Goal: Task Accomplishment & Management: Manage account settings

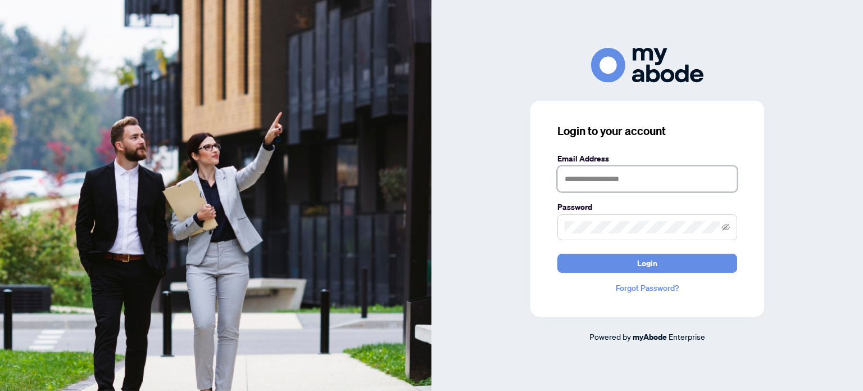
click at [601, 175] on input "text" at bounding box center [647, 179] width 180 height 26
type input "**********"
click at [557, 253] on button "Login" at bounding box center [647, 262] width 180 height 19
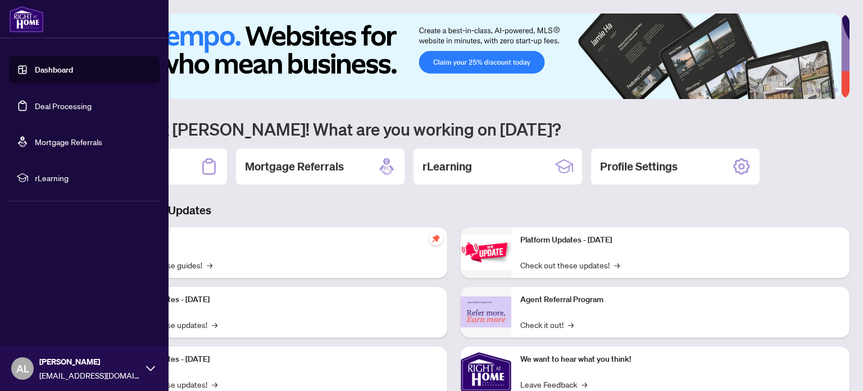
click at [24, 24] on img at bounding box center [26, 19] width 35 height 27
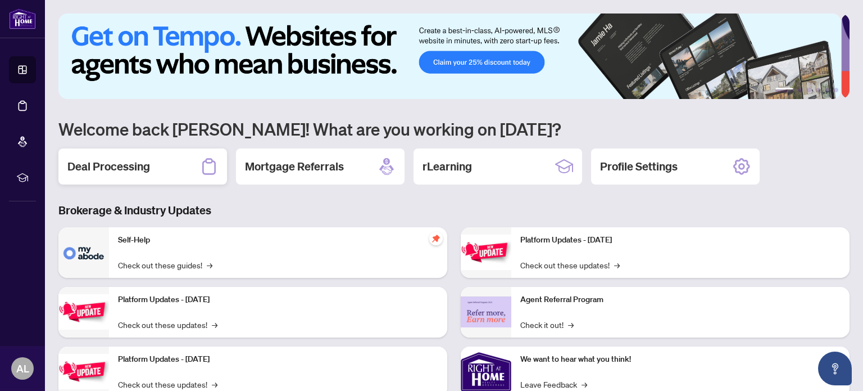
click at [105, 168] on h2 "Deal Processing" at bounding box center [108, 166] width 83 height 16
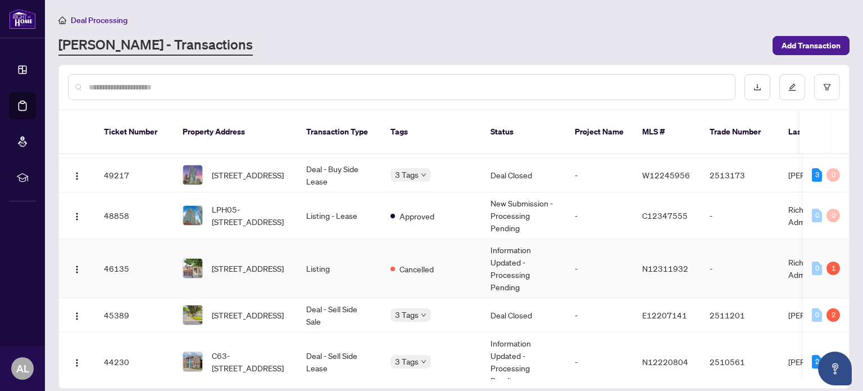
scroll to position [281, 0]
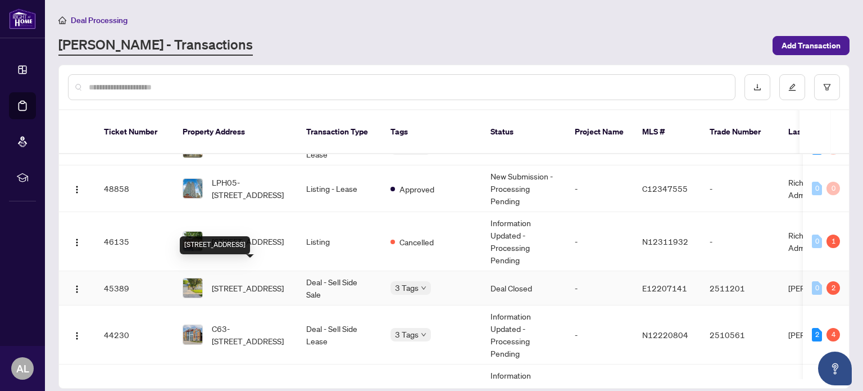
click at [256, 282] on span "[STREET_ADDRESS]" at bounding box center [248, 288] width 72 height 12
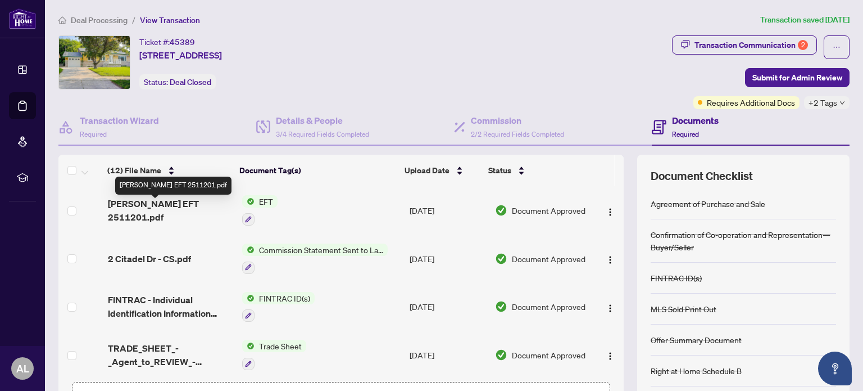
click at [192, 210] on span "[PERSON_NAME] EFT 2511201.pdf" at bounding box center [170, 210] width 125 height 27
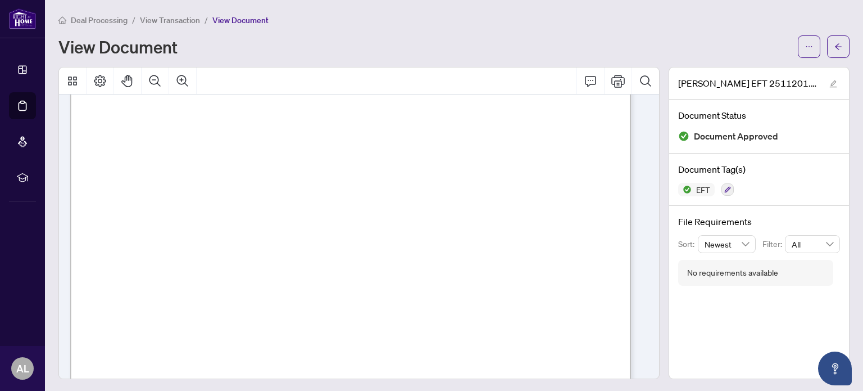
scroll to position [225, 0]
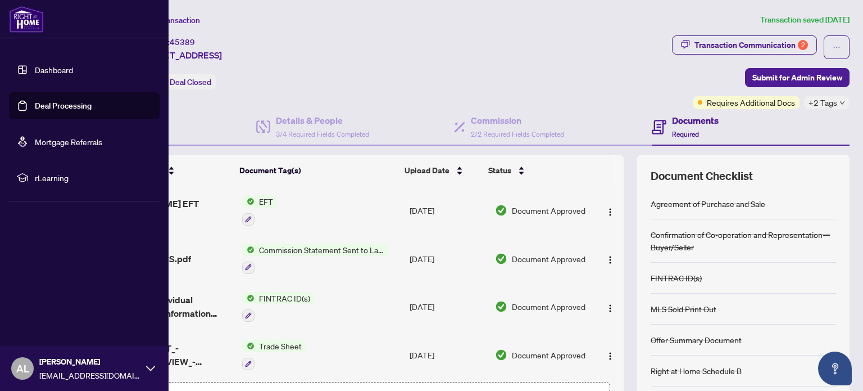
click at [19, 26] on img at bounding box center [26, 19] width 35 height 27
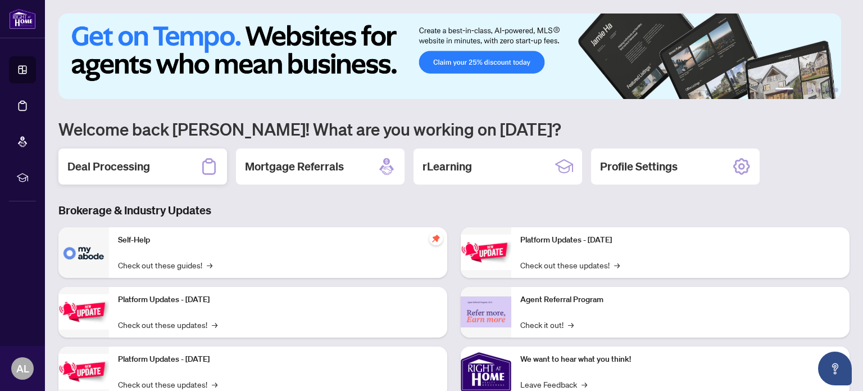
click at [191, 166] on div "Deal Processing" at bounding box center [142, 166] width 169 height 36
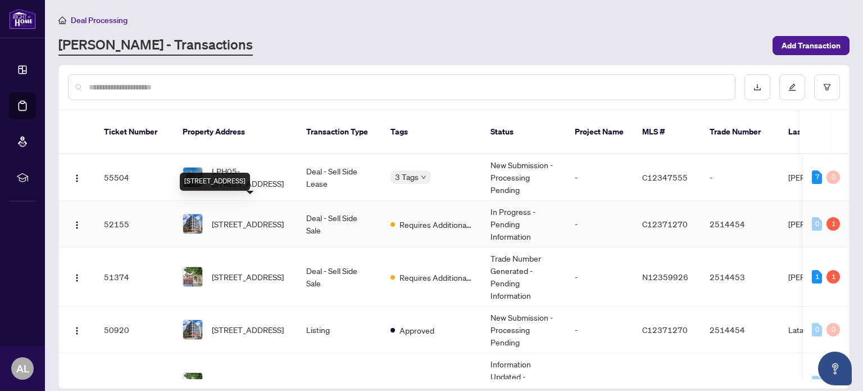
click at [262, 217] on span "[STREET_ADDRESS]" at bounding box center [248, 223] width 72 height 12
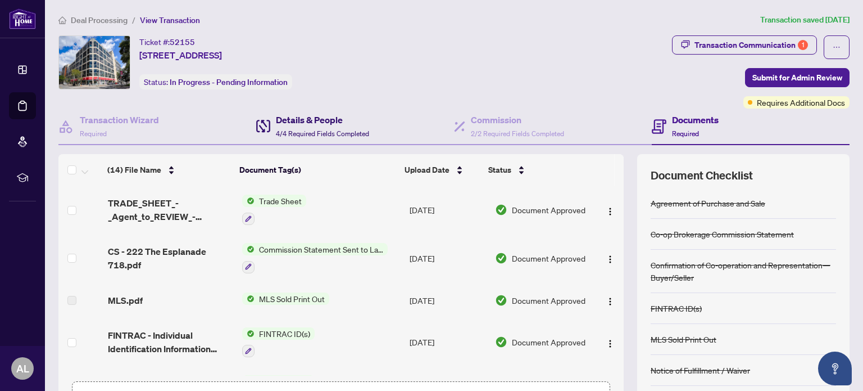
click at [294, 121] on h4 "Details & People" at bounding box center [322, 119] width 93 height 13
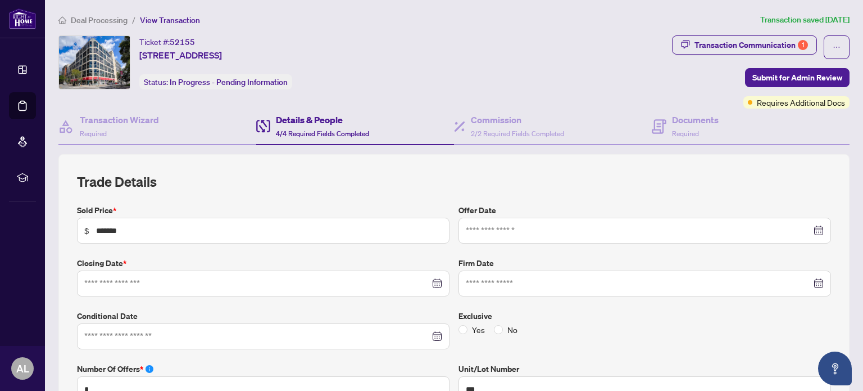
type input "**********"
